Goal: Information Seeking & Learning: Find specific fact

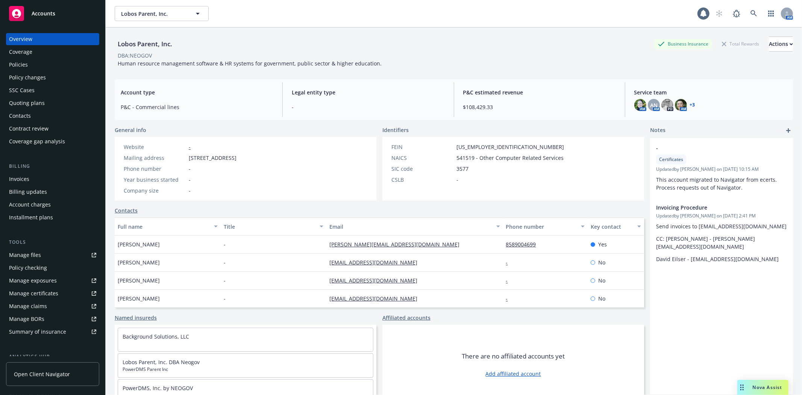
click at [20, 69] on div "Policies" at bounding box center [18, 65] width 19 height 12
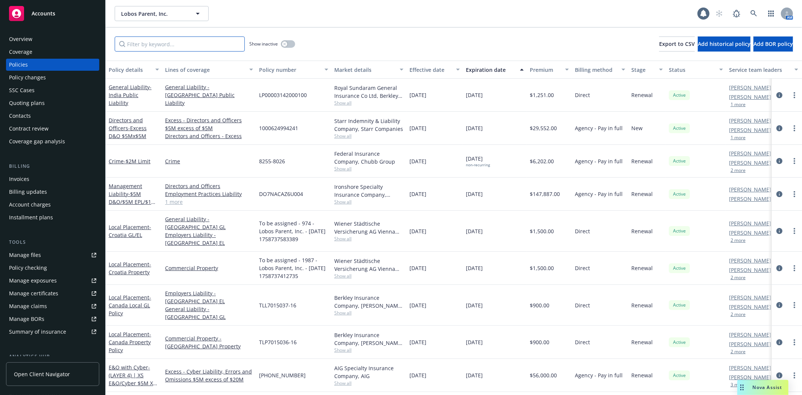
click at [172, 47] on input "Filter by keyword..." at bounding box center [180, 43] width 130 height 15
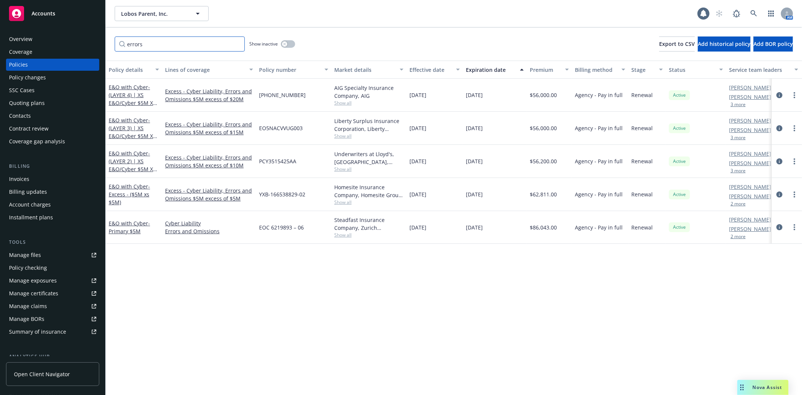
type input "errors"
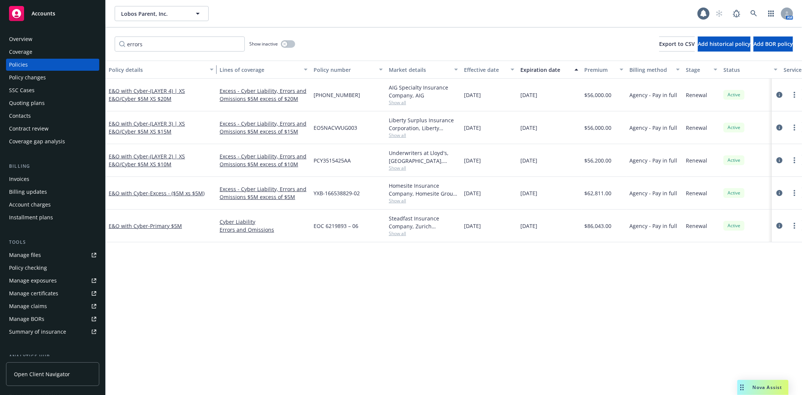
drag, startPoint x: 159, startPoint y: 74, endPoint x: 214, endPoint y: 80, distance: 54.8
click at [214, 80] on div "Policy details Lines of coverage Policy number Market details Effective date Ex…" at bounding box center [454, 228] width 697 height 334
click at [39, 290] on div "Manage certificates" at bounding box center [33, 293] width 49 height 12
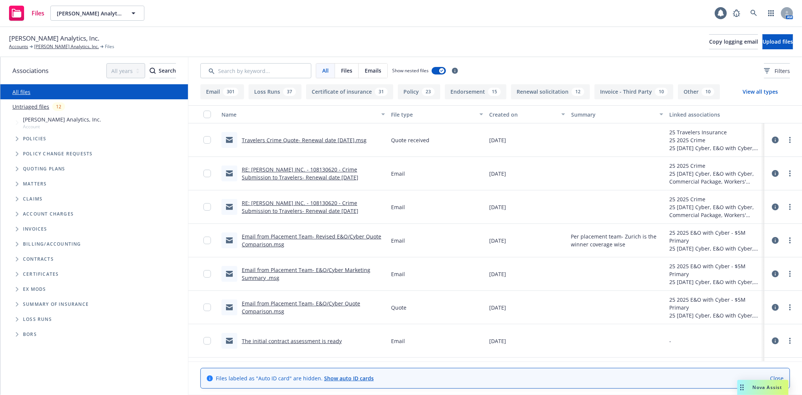
click at [766, 384] on span "Nova Assist" at bounding box center [768, 387] width 30 height 6
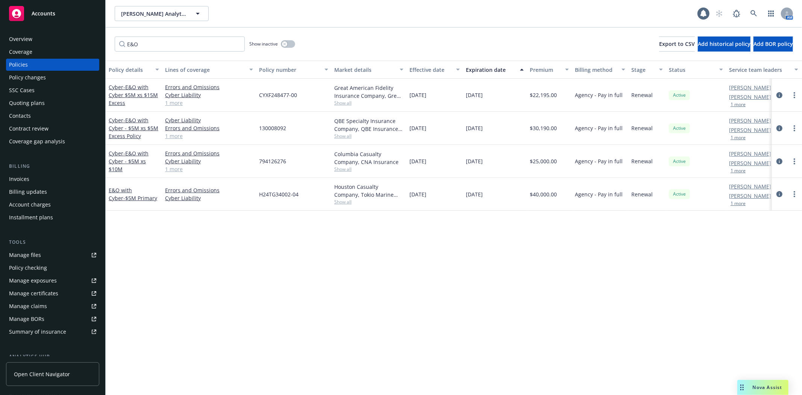
click at [36, 100] on div "Quoting plans" at bounding box center [27, 103] width 36 height 12
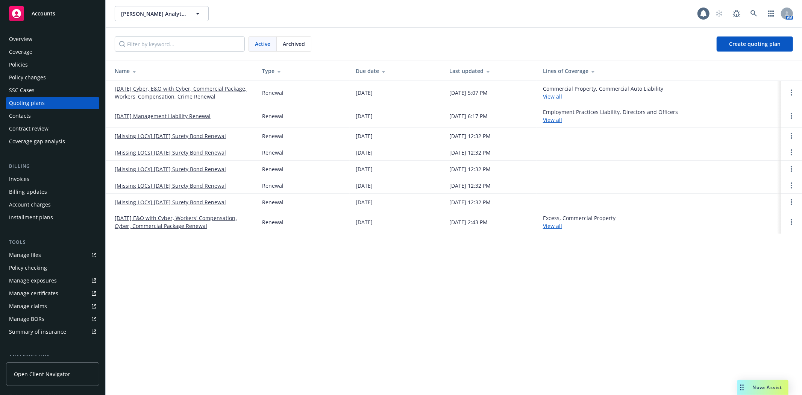
click at [30, 141] on div "Coverage gap analysis" at bounding box center [37, 141] width 56 height 12
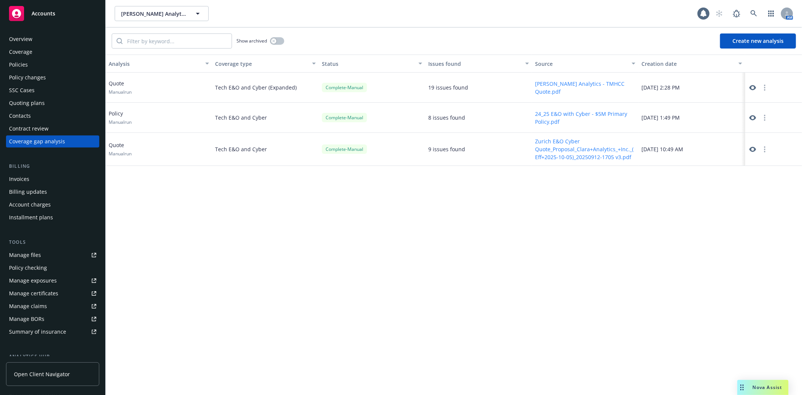
click at [573, 146] on button "Zurich E&O Cyber Quote_Proposal_Clara+Analytics_+Inc._(Eff+2025-10-05)_20250912…" at bounding box center [585, 149] width 100 height 24
click at [750, 148] on icon at bounding box center [753, 149] width 7 height 7
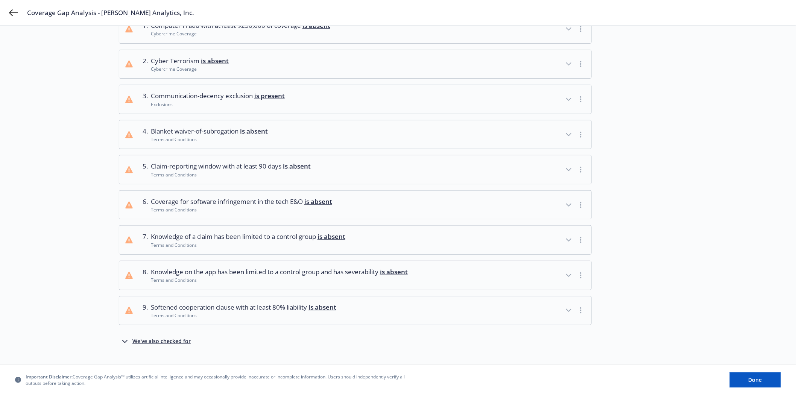
scroll to position [83, 0]
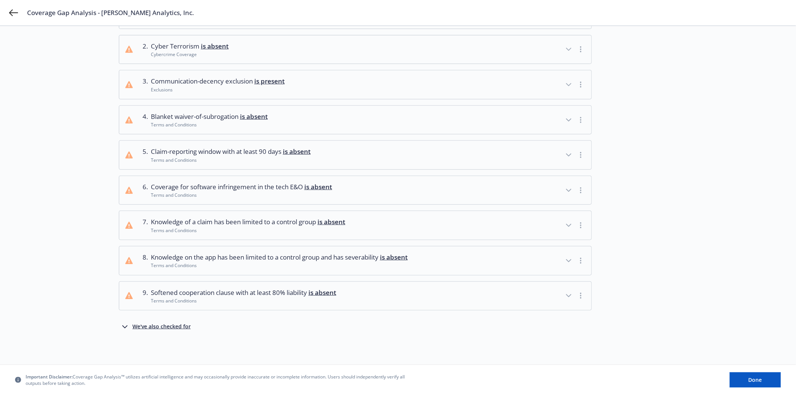
drag, startPoint x: 128, startPoint y: 326, endPoint x: 124, endPoint y: 327, distance: 4.4
click at [128, 326] on icon "button" at bounding box center [124, 326] width 9 height 9
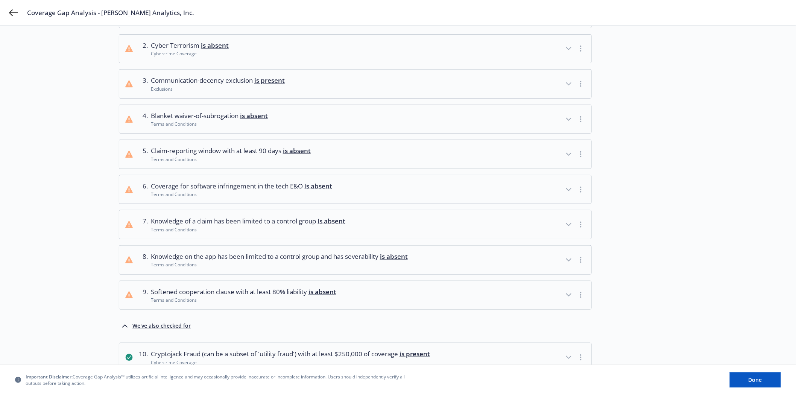
scroll to position [348, 0]
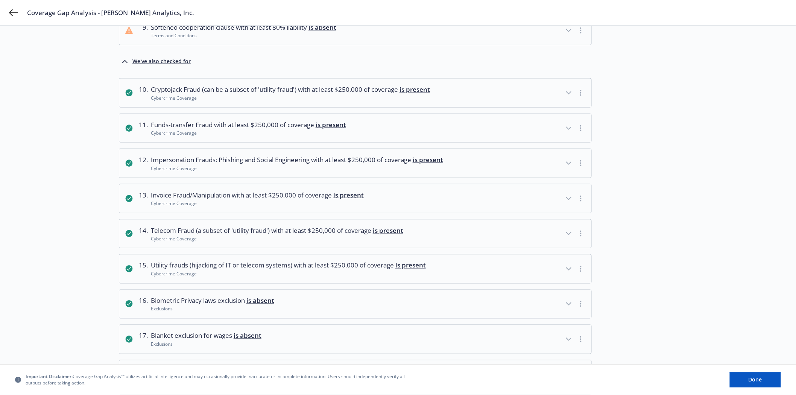
click at [571, 305] on icon "button" at bounding box center [568, 303] width 9 height 9
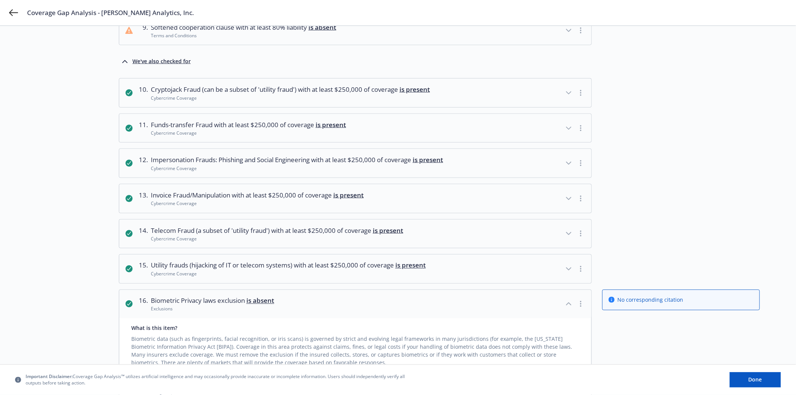
click at [155, 332] on div "What is this item?" at bounding box center [355, 328] width 448 height 8
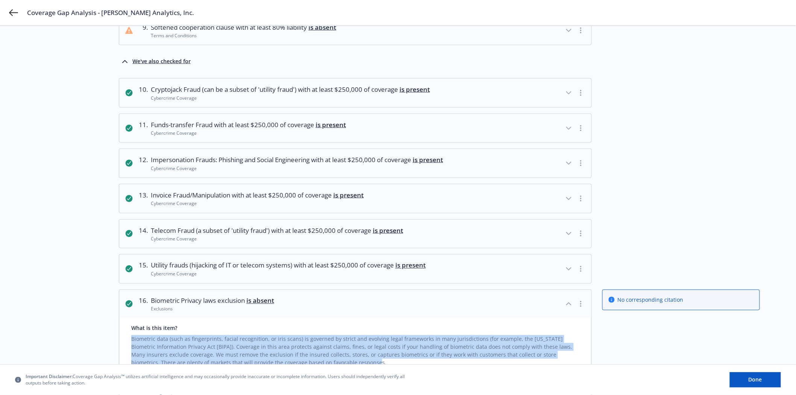
drag, startPoint x: 132, startPoint y: 341, endPoint x: 329, endPoint y: 360, distance: 198.1
click at [329, 360] on div "Biometric data (such as fingerprints, facial recognition, or iris scans) is gov…" at bounding box center [355, 349] width 448 height 35
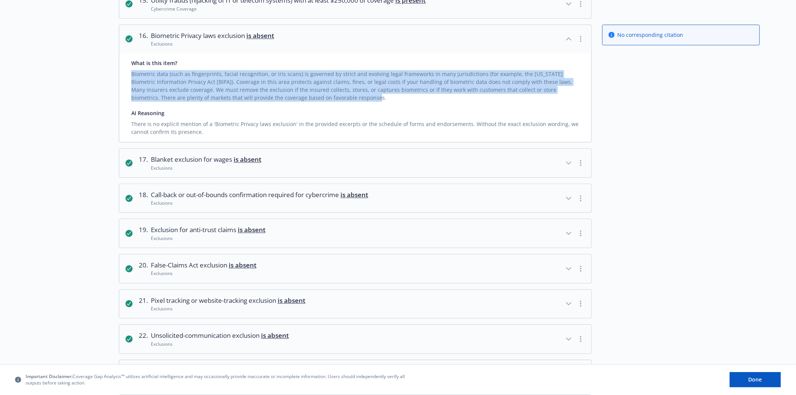
click at [286, 104] on div "What is this item? Biometric data (such as fingerprints, facial recognition, or…" at bounding box center [355, 97] width 472 height 89
drag, startPoint x: 290, startPoint y: 100, endPoint x: 126, endPoint y: 74, distance: 166.3
click at [127, 74] on div "What is this item? Biometric data (such as fingerprints, facial recognition, or…" at bounding box center [355, 97] width 472 height 89
copy div "Biometric data (such as fingerprints, facial recognition, or iris scans) is gov…"
drag, startPoint x: 188, startPoint y: 36, endPoint x: 156, endPoint y: 36, distance: 31.6
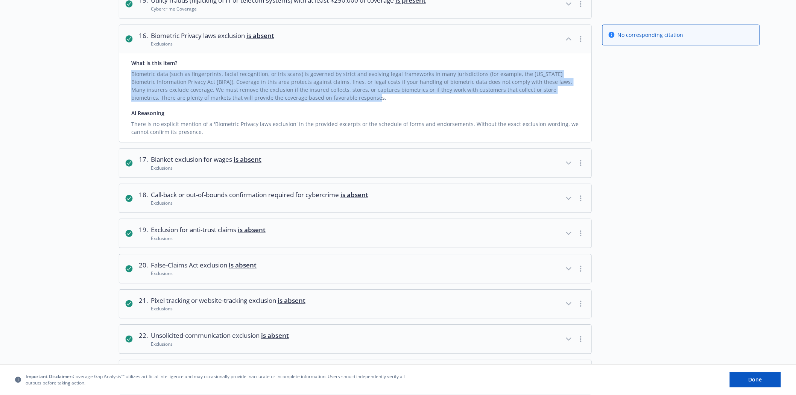
click at [184, 36] on span "Biometric Privacy laws exclusion is absent" at bounding box center [212, 36] width 123 height 10
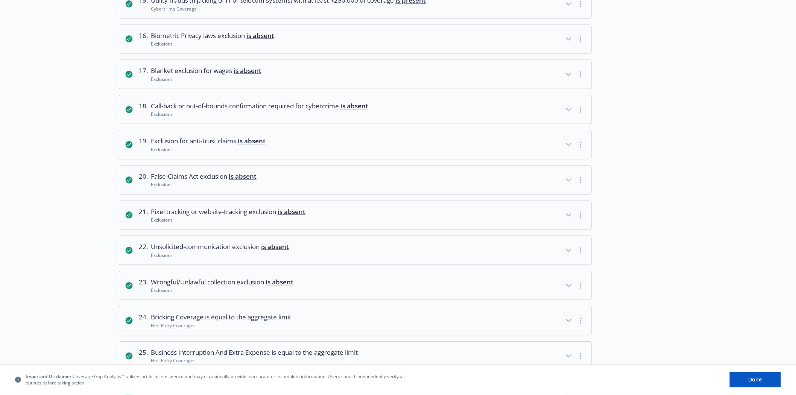
click at [152, 35] on span "Biometric Privacy laws exclusion is absent" at bounding box center [212, 36] width 123 height 10
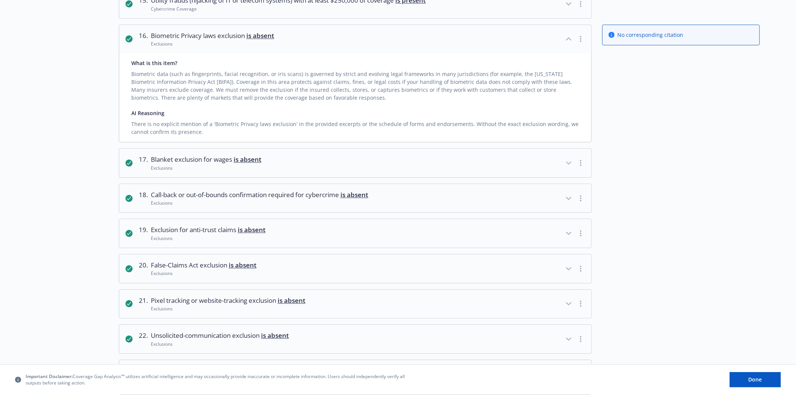
drag, startPoint x: 279, startPoint y: 35, endPoint x: 140, endPoint y: 36, distance: 139.2
click at [164, 36] on button "16 . Biometric Privacy laws exclusion is absent Exclusions" at bounding box center [355, 39] width 472 height 29
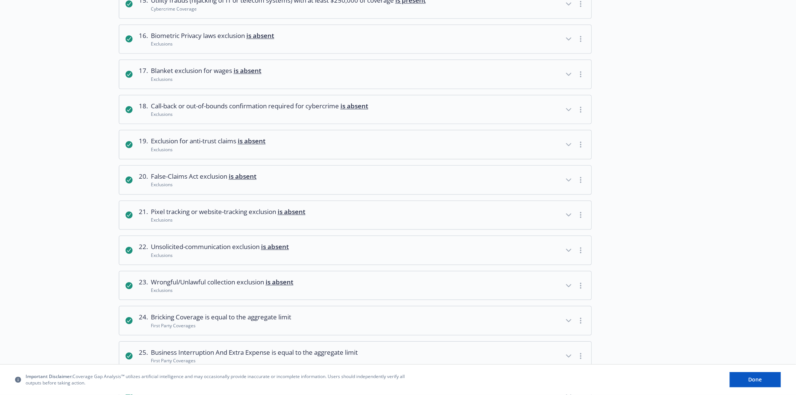
click at [155, 35] on span "Biometric Privacy laws exclusion is absent" at bounding box center [212, 36] width 123 height 10
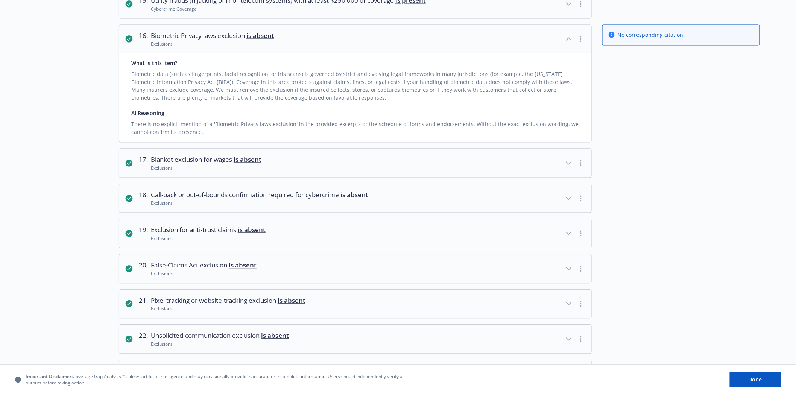
click at [385, 311] on button "21 . Pixel tracking or website-tracking exclusion is absent Exclusions" at bounding box center [355, 304] width 472 height 29
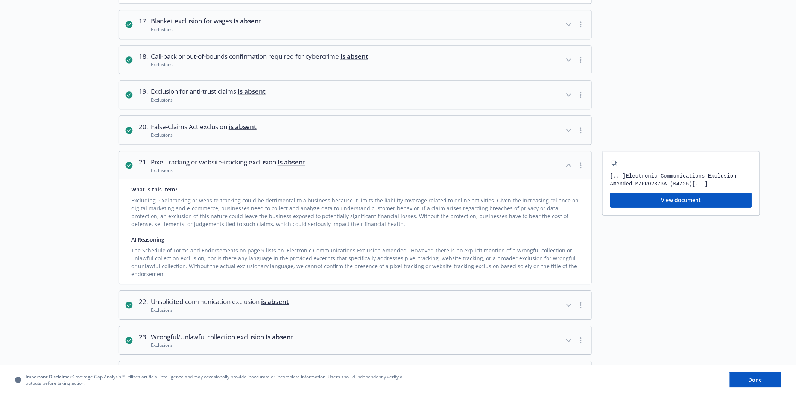
scroll to position [747, 0]
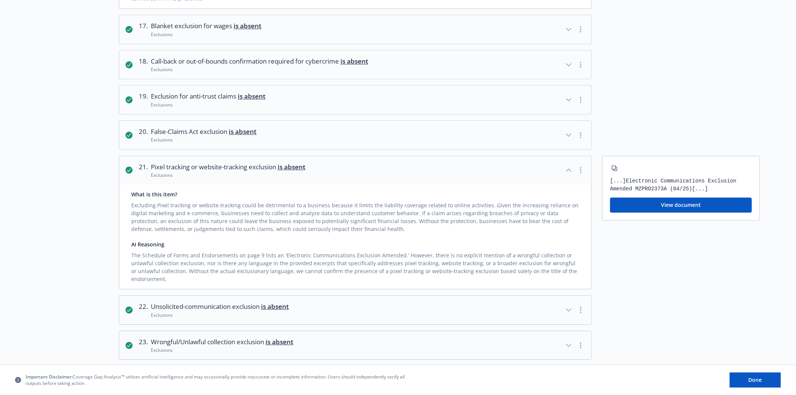
click at [336, 219] on div "Excluding Pixel tracking or website-tracking could be detrimental to a business…" at bounding box center [355, 215] width 448 height 35
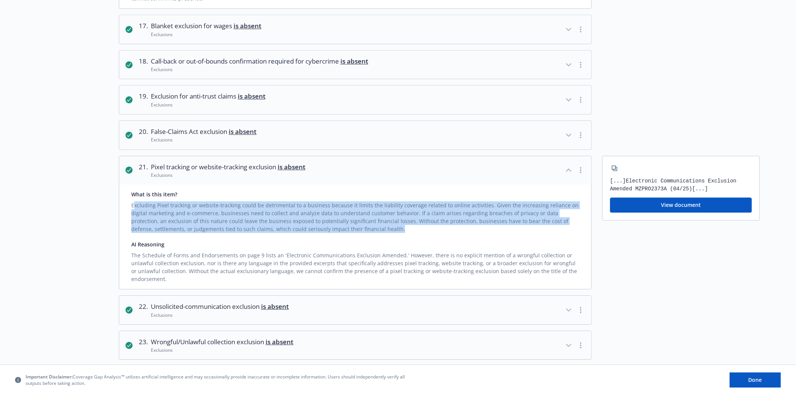
drag, startPoint x: 134, startPoint y: 207, endPoint x: 346, endPoint y: 226, distance: 213.0
click at [346, 226] on div "Excluding Pixel tracking or website-tracking could be detrimental to a business…" at bounding box center [355, 215] width 448 height 35
click at [240, 215] on div "Excluding Pixel tracking or website-tracking could be detrimental to a business…" at bounding box center [355, 215] width 448 height 35
drag, startPoint x: 132, startPoint y: 207, endPoint x: 339, endPoint y: 235, distance: 209.1
click at [339, 235] on div "What is this item? Excluding Pixel tracking or website-tracking could be detrim…" at bounding box center [355, 236] width 472 height 105
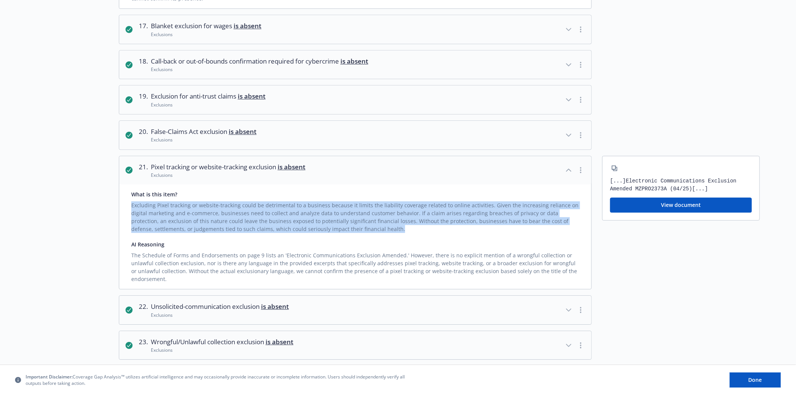
copy div "Excluding Pixel tracking or website-tracking could be detrimental to a business…"
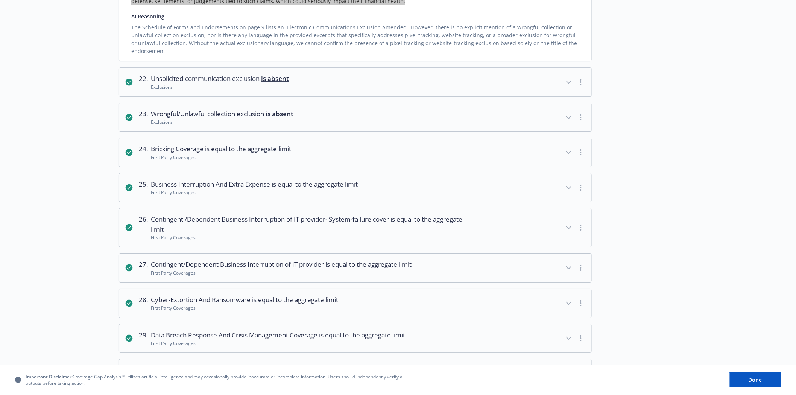
scroll to position [1011, 0]
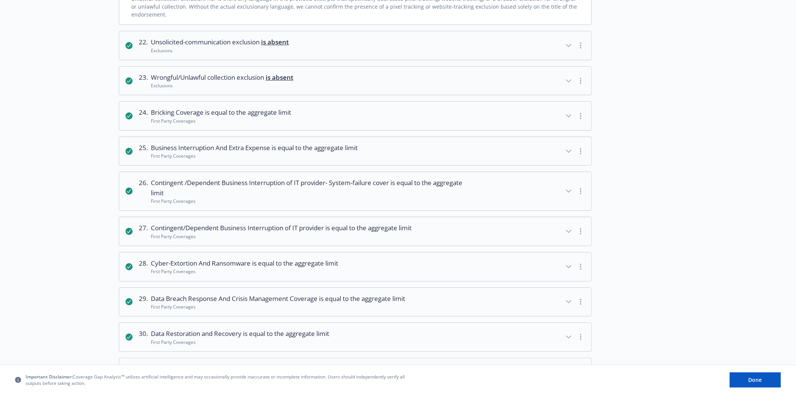
click at [366, 85] on button "23 . Wrongful/Unlawful collection exclusion is absent Exclusions" at bounding box center [355, 81] width 472 height 29
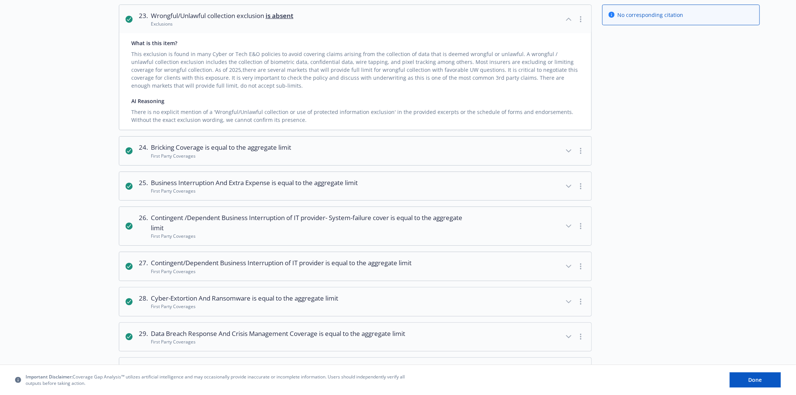
scroll to position [1258, 0]
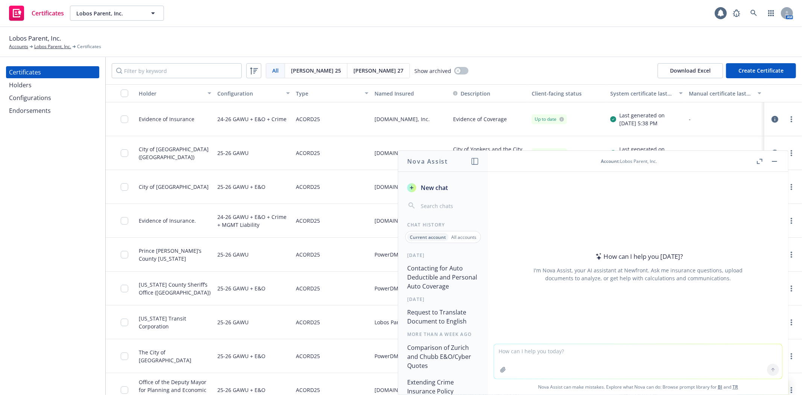
click at [773, 161] on rect "button" at bounding box center [774, 161] width 5 height 1
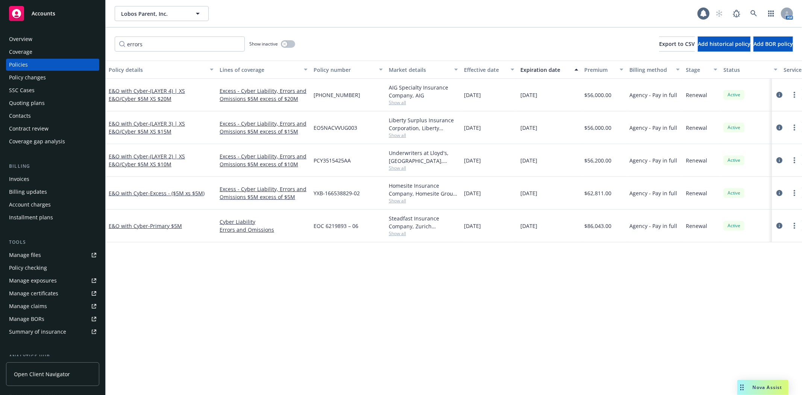
click at [773, 384] on div "Nova Assist" at bounding box center [763, 387] width 51 height 15
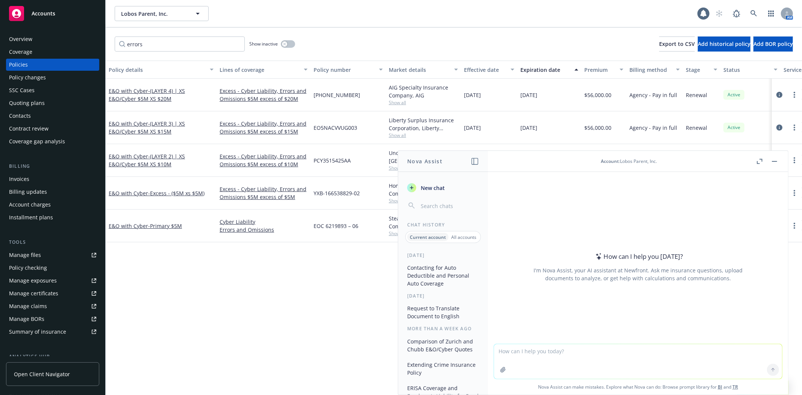
click at [545, 352] on textarea at bounding box center [638, 361] width 288 height 35
type textarea "what's the AM best rating for steadfast insurance"
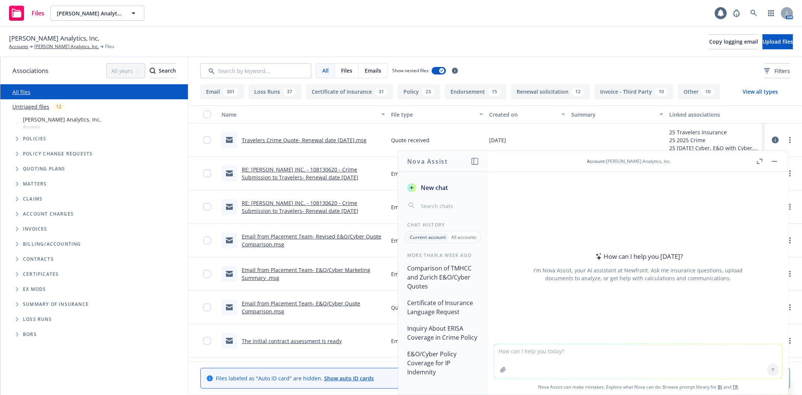
click at [775, 164] on button "button" at bounding box center [774, 161] width 9 height 9
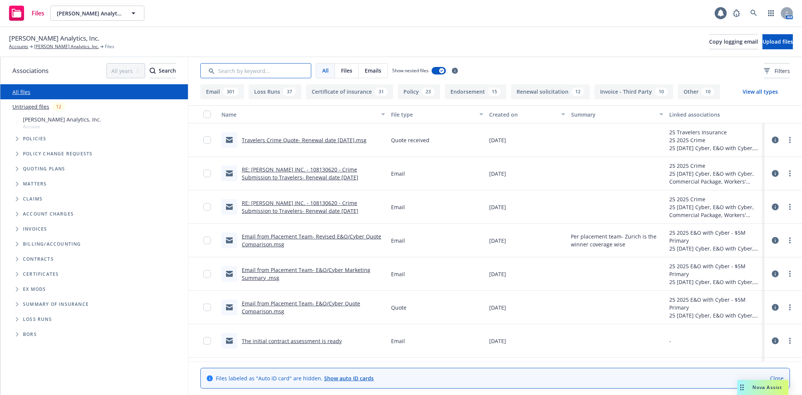
click at [254, 73] on input "Search by keyword..." at bounding box center [255, 70] width 111 height 15
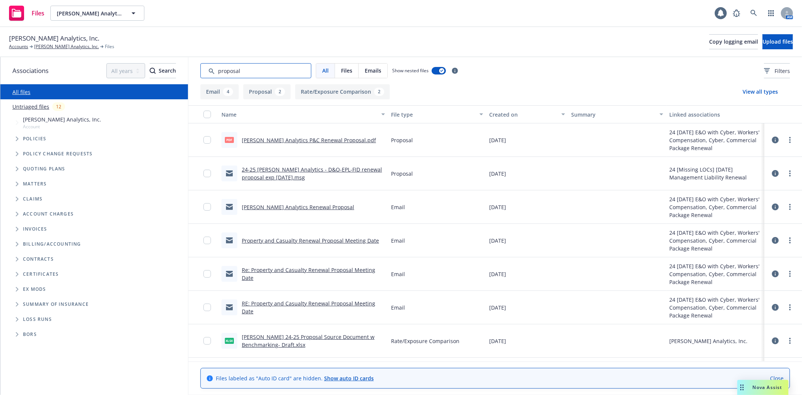
type input "proposal"
click at [354, 239] on link "Property and Casualty Renewal Proposal Meeting Date" at bounding box center [310, 240] width 137 height 7
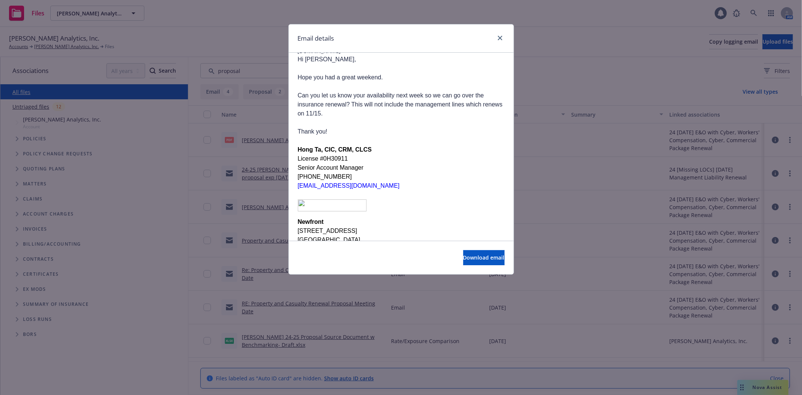
scroll to position [105, 0]
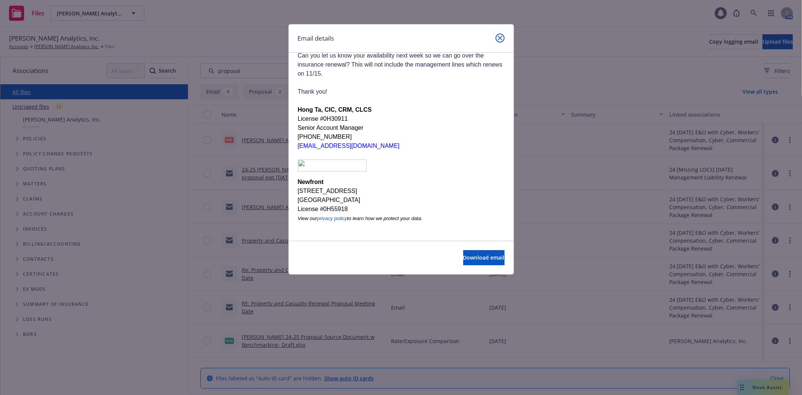
click at [502, 35] on link "close" at bounding box center [500, 37] width 9 height 9
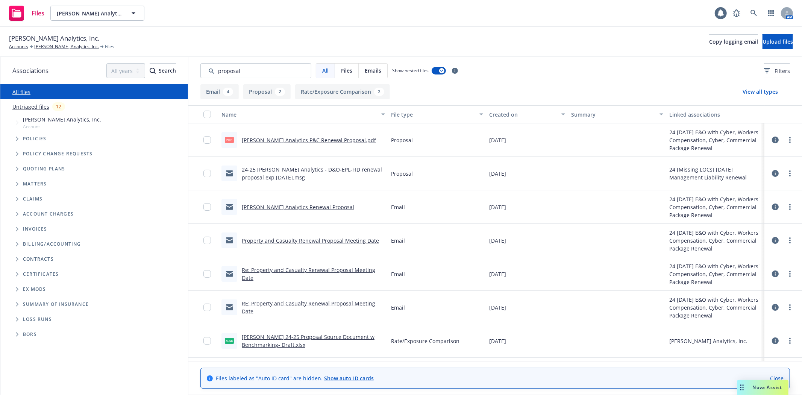
click at [325, 301] on link "RE: Property and Casualty Renewal Proposal Meeting Date" at bounding box center [309, 307] width 134 height 15
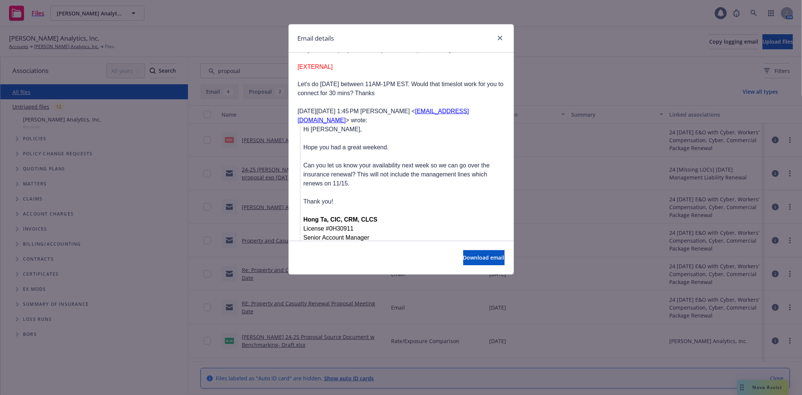
scroll to position [275, 0]
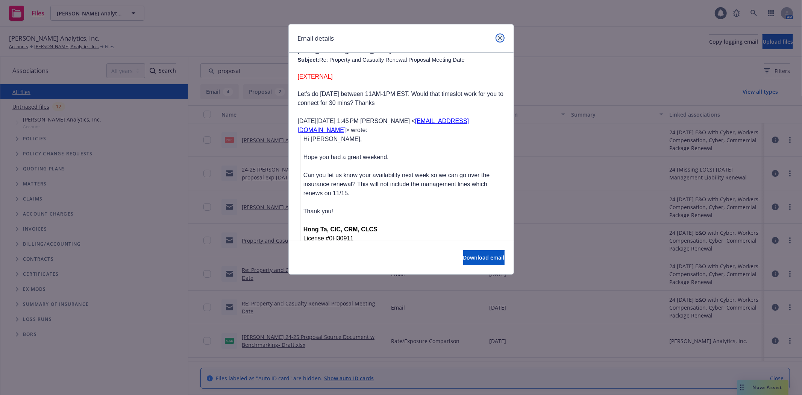
click at [499, 37] on icon "close" at bounding box center [500, 38] width 5 height 5
